Goal: Check status: Check status

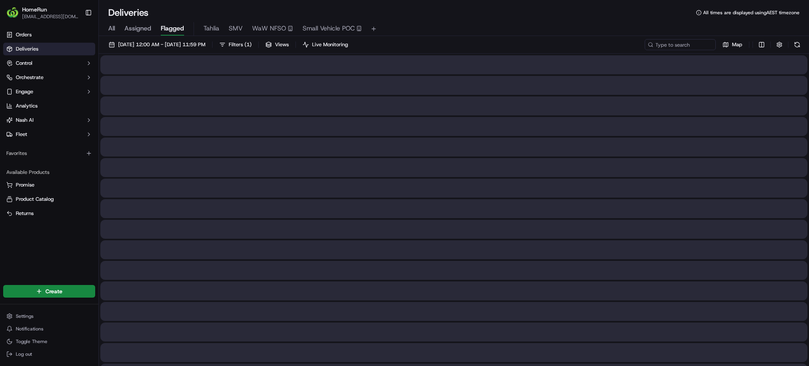
click at [115, 27] on div "All Assigned Flagged Tahlia SMV WaW NFSO Small Vehicle POC" at bounding box center [454, 29] width 711 height 14
click at [111, 30] on span "All" at bounding box center [111, 28] width 7 height 9
click at [678, 43] on input at bounding box center [668, 44] width 95 height 11
paste input "270071854"
type input "270071854"
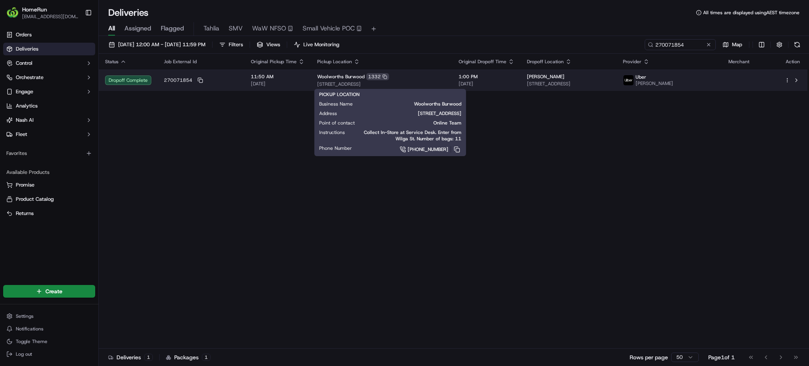
click at [371, 87] on td "Woolworths Burwood [STREET_ADDRESS]" at bounding box center [382, 80] width 142 height 21
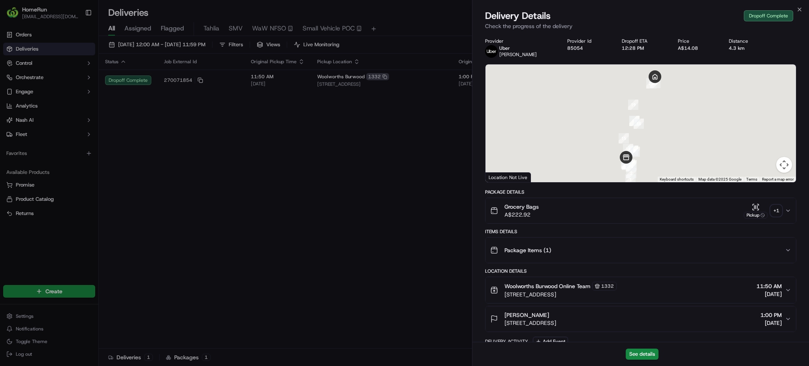
click at [780, 211] on div "+ 1" at bounding box center [776, 210] width 11 height 11
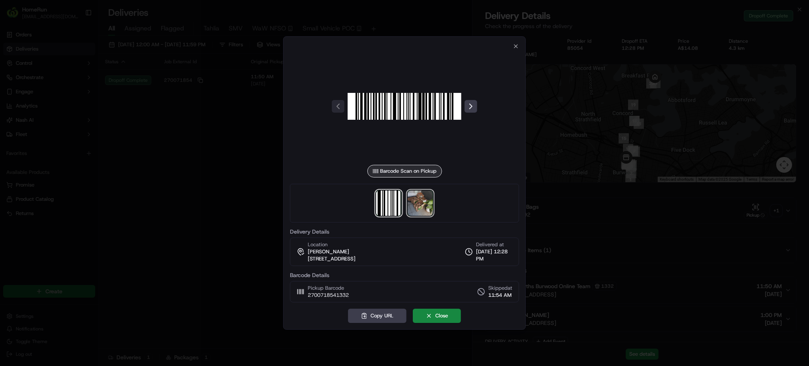
click at [431, 201] on img at bounding box center [420, 203] width 25 height 25
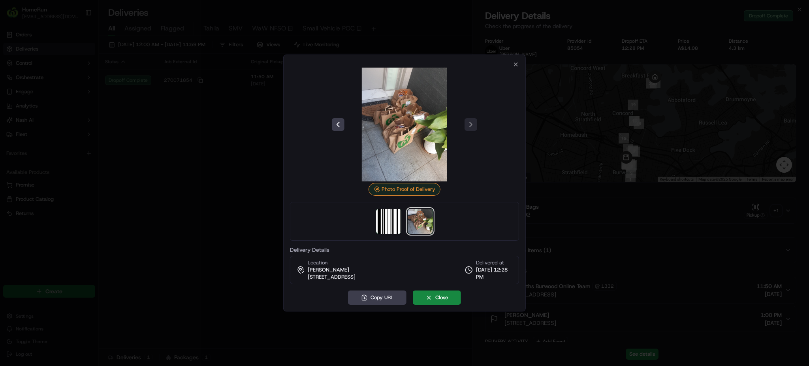
drag, startPoint x: 412, startPoint y: 127, endPoint x: 268, endPoint y: 158, distance: 147.1
click at [277, 171] on div at bounding box center [404, 183] width 809 height 366
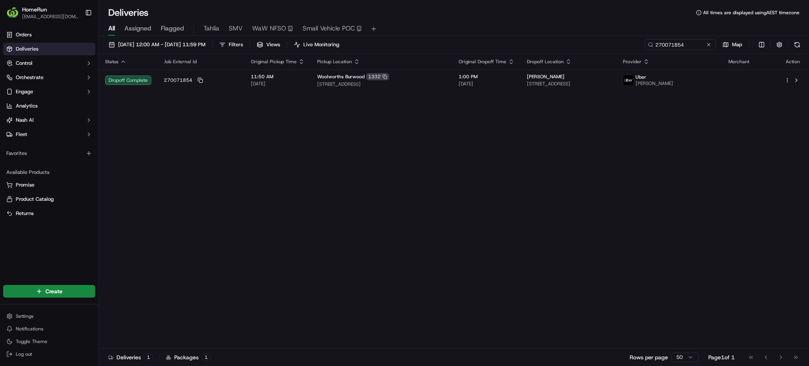
drag, startPoint x: 352, startPoint y: 108, endPoint x: 357, endPoint y: 110, distance: 5.0
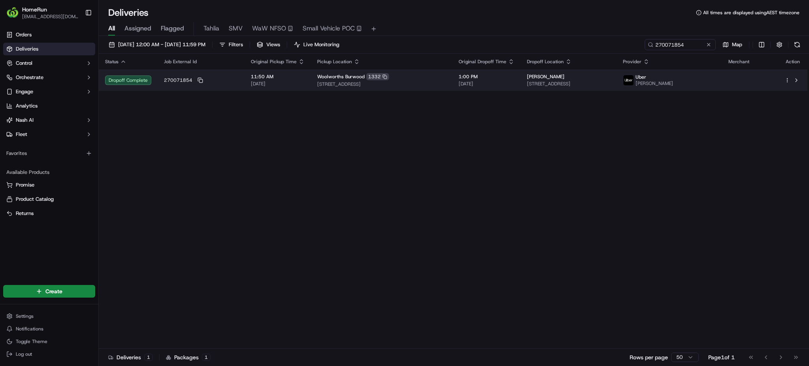
click at [611, 81] on span "[STREET_ADDRESS]" at bounding box center [568, 84] width 83 height 6
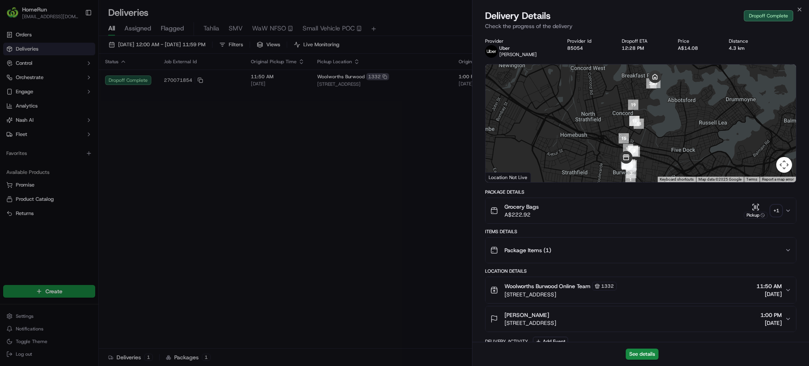
click at [776, 211] on div "+ 1" at bounding box center [776, 210] width 11 height 11
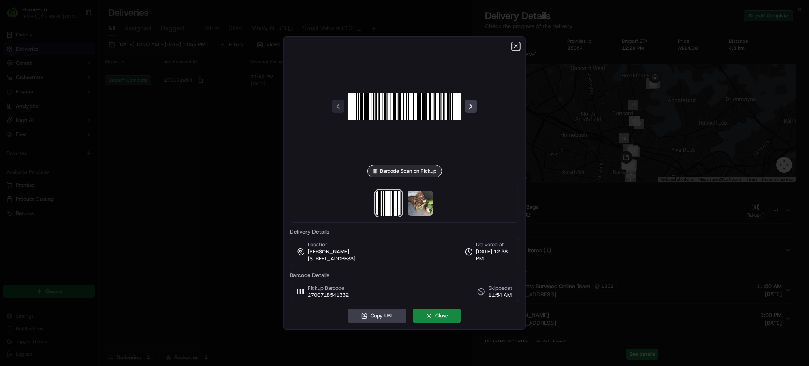
click at [518, 43] on icon "button" at bounding box center [516, 46] width 6 height 6
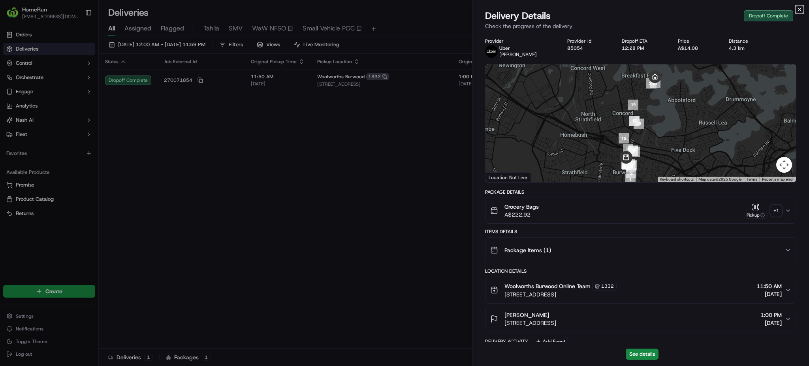
click at [798, 9] on icon "button" at bounding box center [800, 9] width 6 height 6
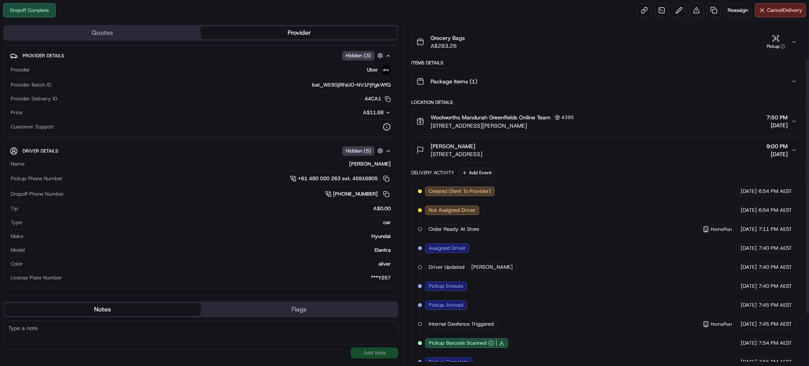
scroll to position [120, 0]
